Goal: Task Accomplishment & Management: Manage account settings

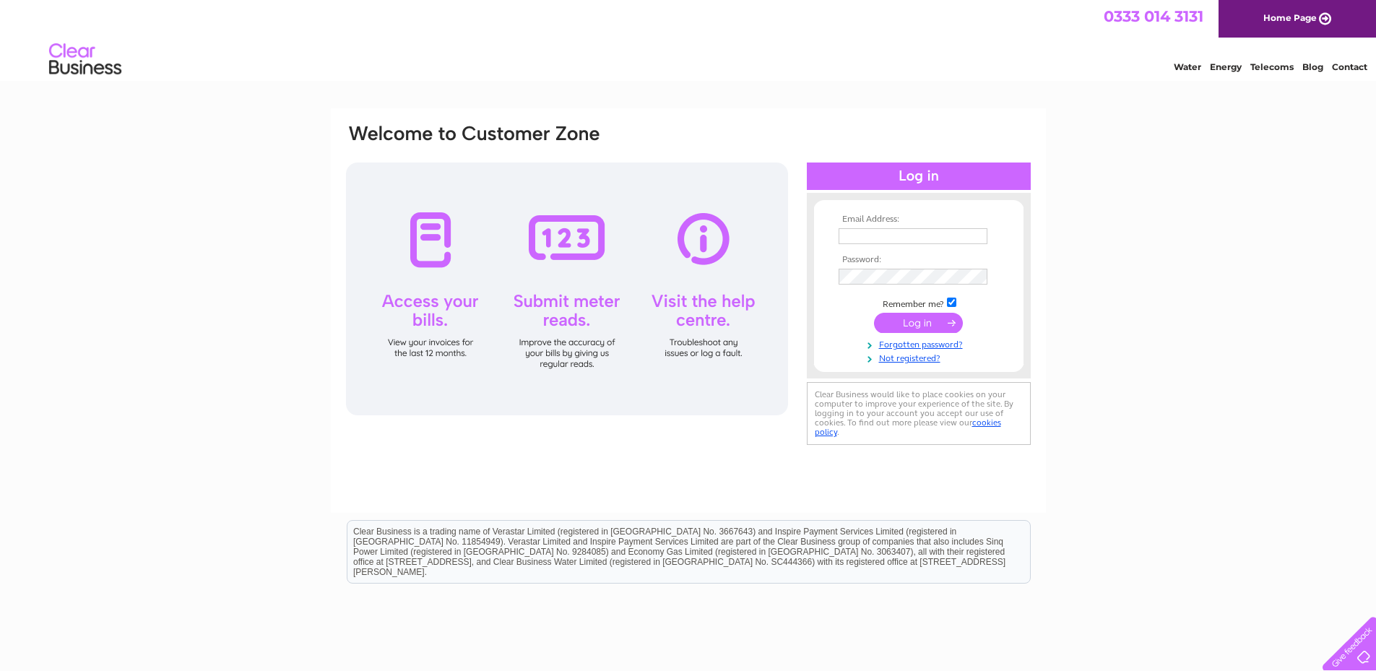
click at [930, 233] on input "text" at bounding box center [913, 236] width 149 height 16
type input "[EMAIL_ADDRESS][DOMAIN_NAME]"
click at [874, 314] on input "submit" at bounding box center [918, 324] width 89 height 20
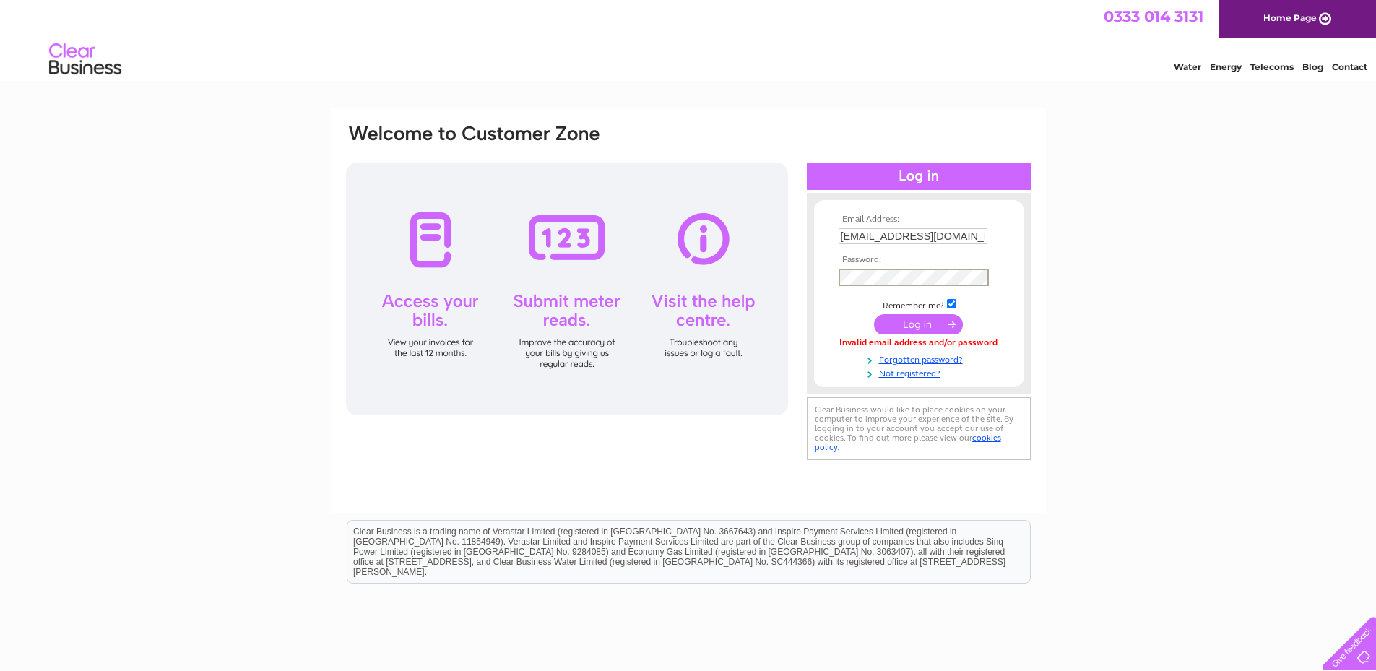
click at [874, 314] on input "submit" at bounding box center [918, 324] width 89 height 20
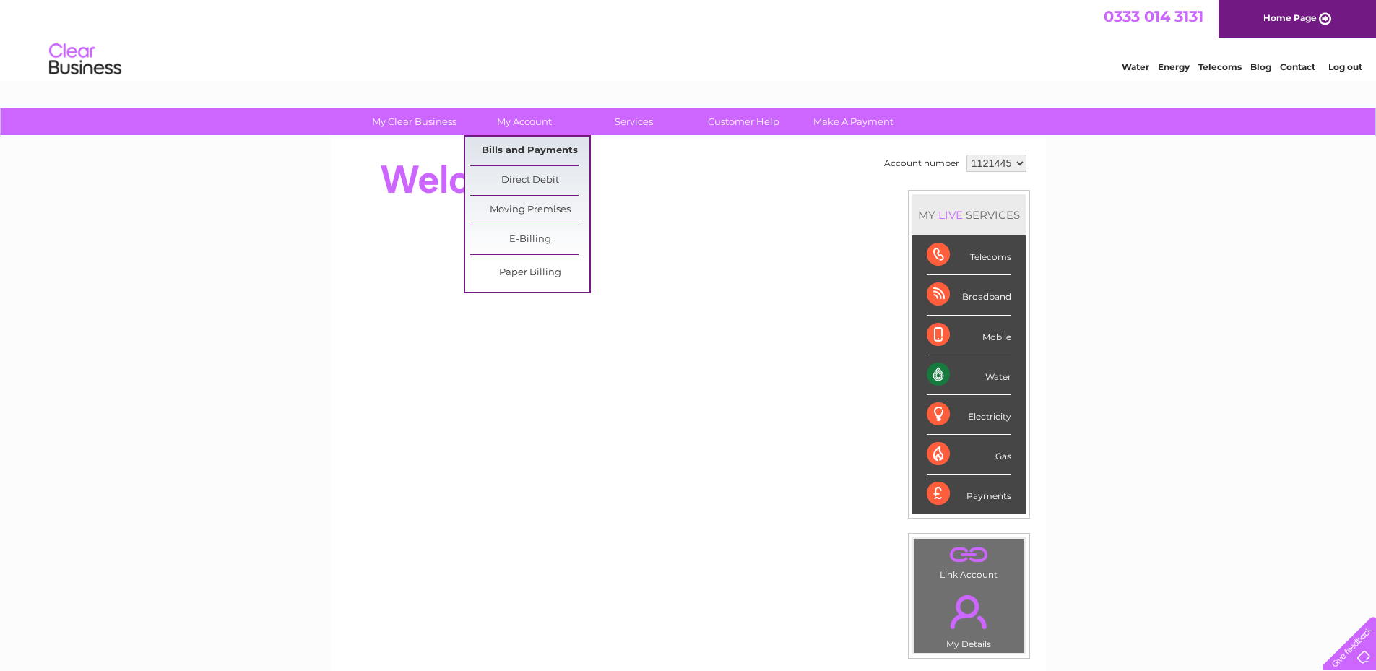
click at [539, 147] on link "Bills and Payments" at bounding box center [529, 151] width 119 height 29
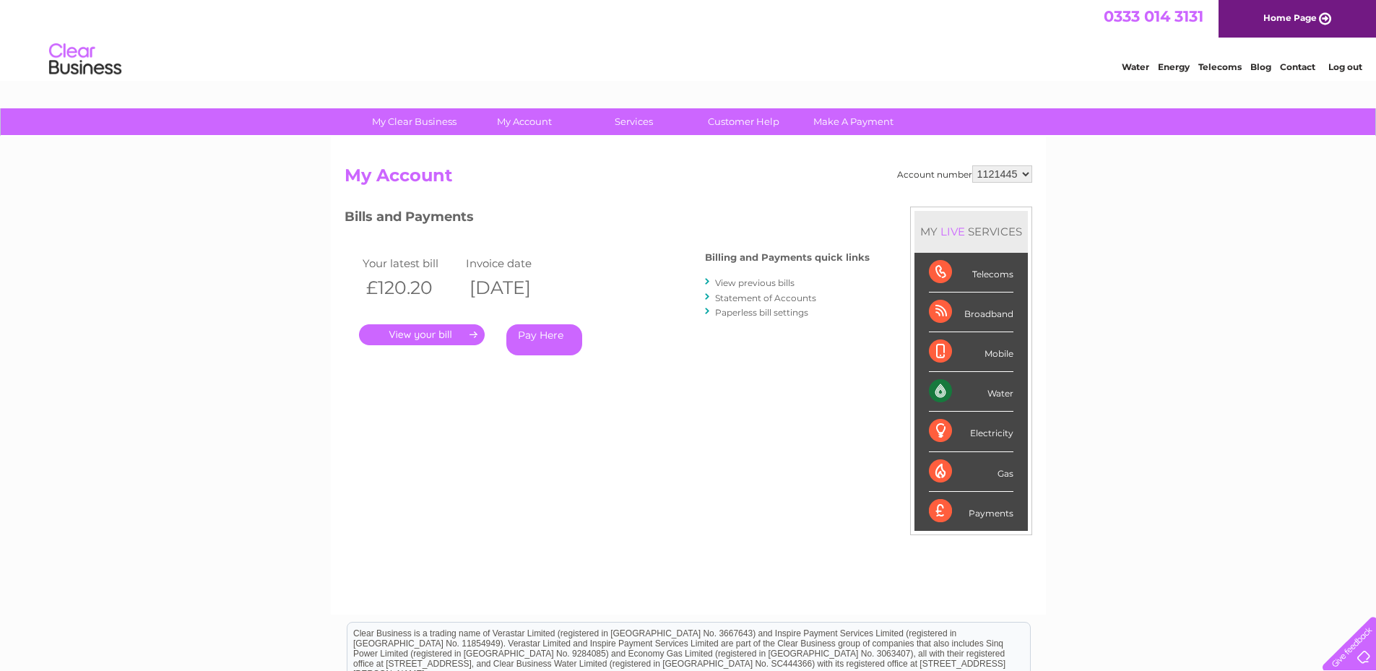
click at [436, 337] on link "." at bounding box center [422, 334] width 126 height 21
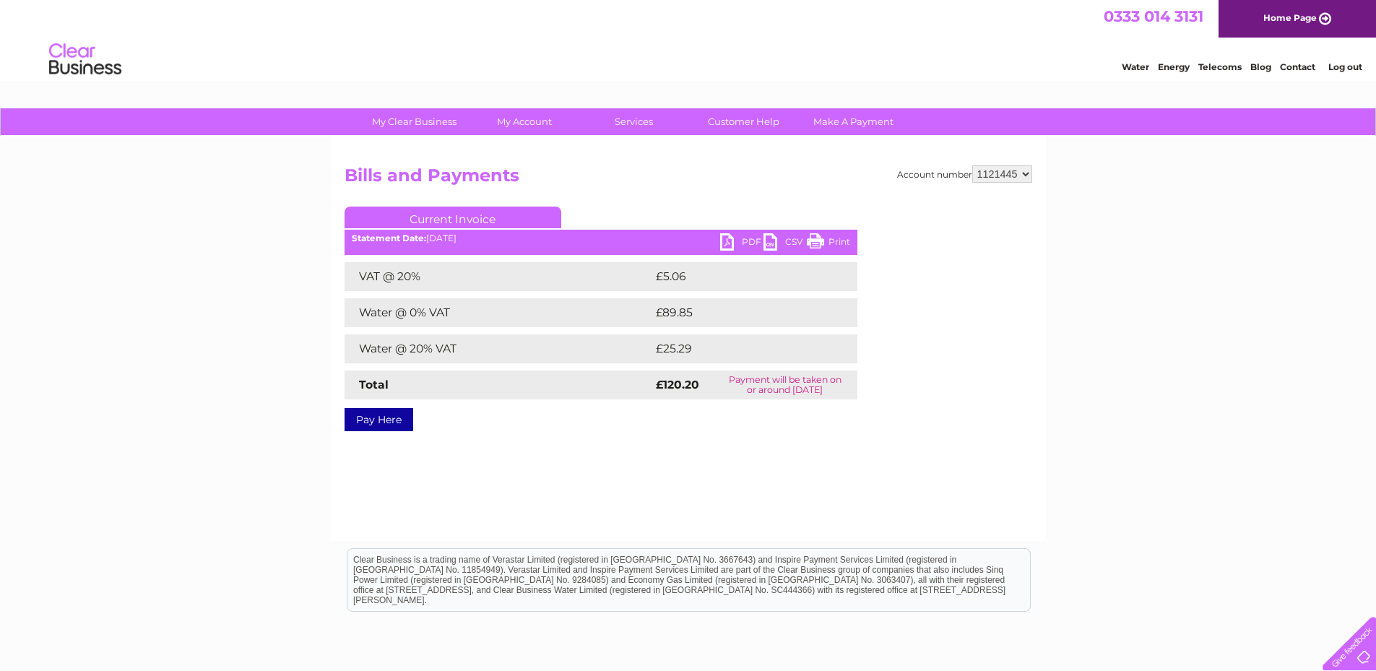
click at [737, 241] on link "PDF" at bounding box center [741, 243] width 43 height 21
click at [743, 245] on link "PDF" at bounding box center [741, 243] width 43 height 21
